Goal: Information Seeking & Learning: Understand process/instructions

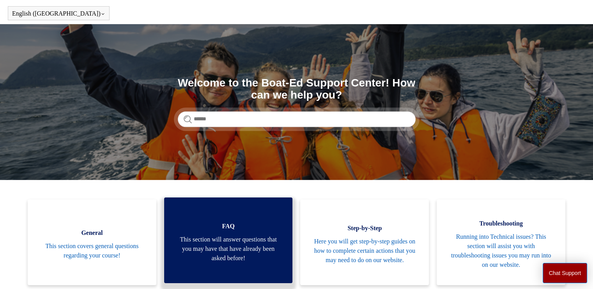
scroll to position [39, 0]
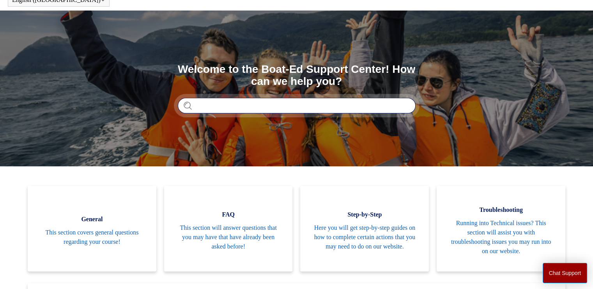
click at [261, 107] on input "Search" at bounding box center [297, 106] width 238 height 16
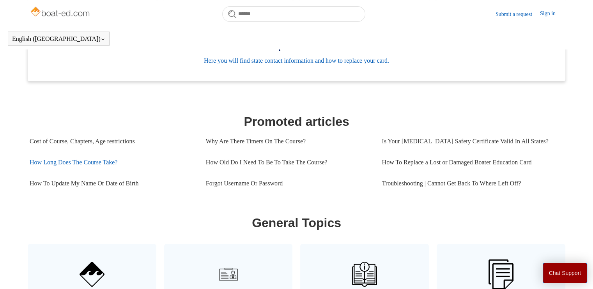
scroll to position [290, 0]
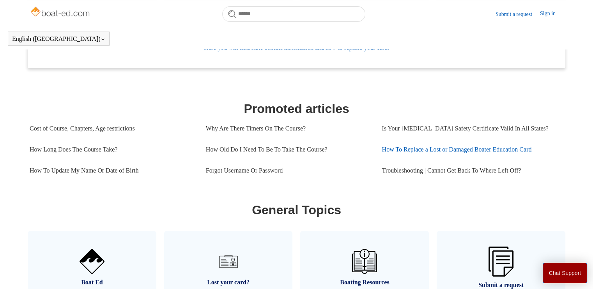
click at [406, 151] on link "How To Replace a Lost or Damaged Boater Education Card" at bounding box center [470, 149] width 176 height 21
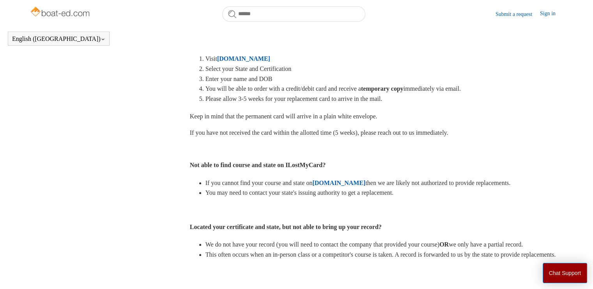
scroll to position [212, 0]
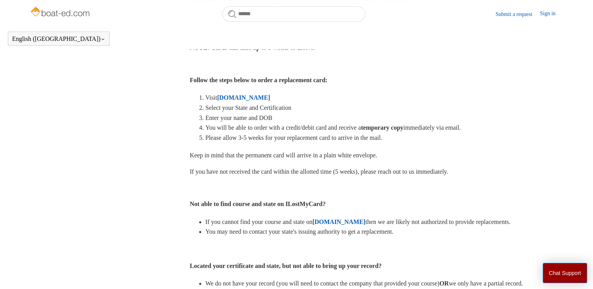
click at [346, 219] on strong "[DOMAIN_NAME]" at bounding box center [338, 222] width 53 height 7
